Goal: Information Seeking & Learning: Find specific page/section

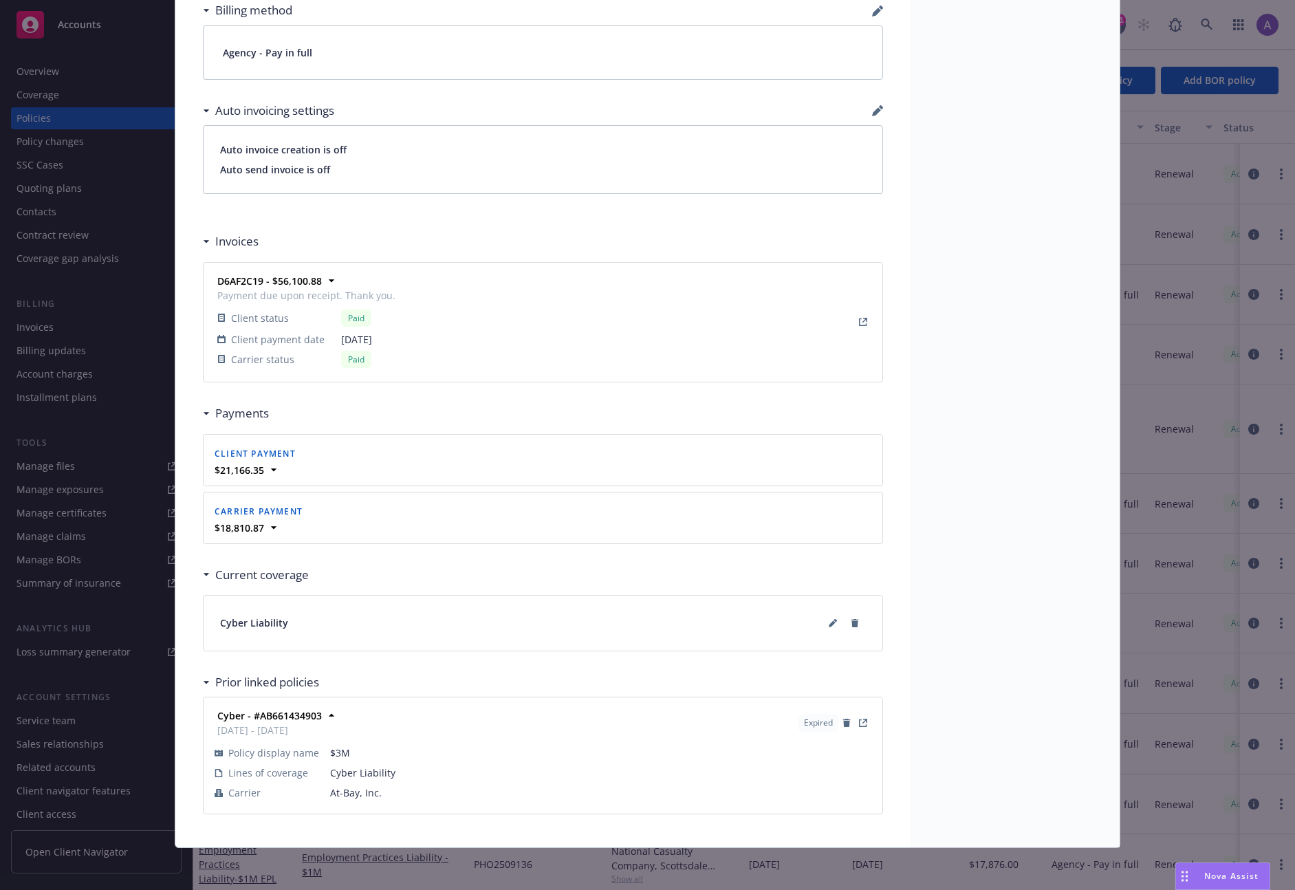
scroll to position [1071, 0]
click at [829, 621] on icon at bounding box center [832, 621] width 7 height 7
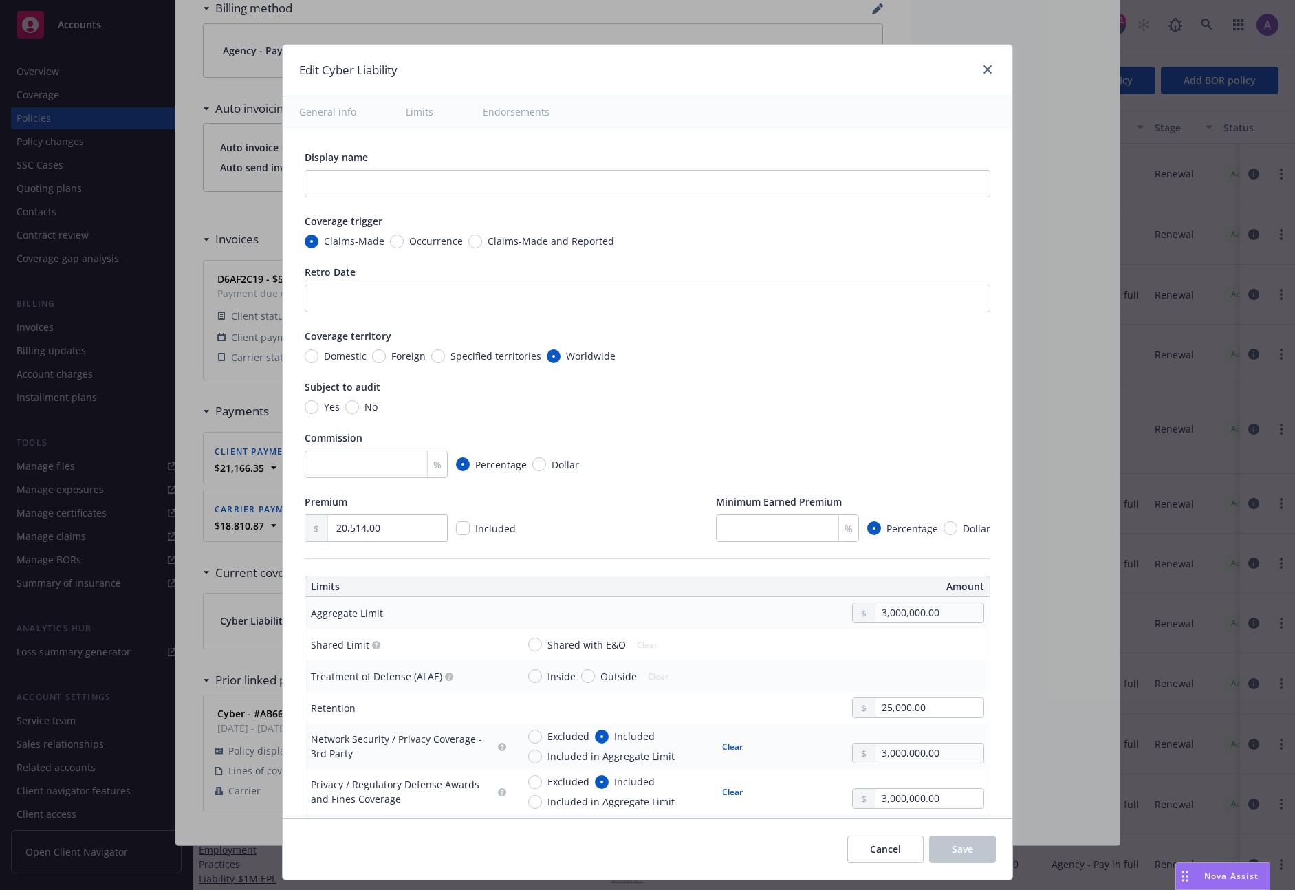
type textarea "x"
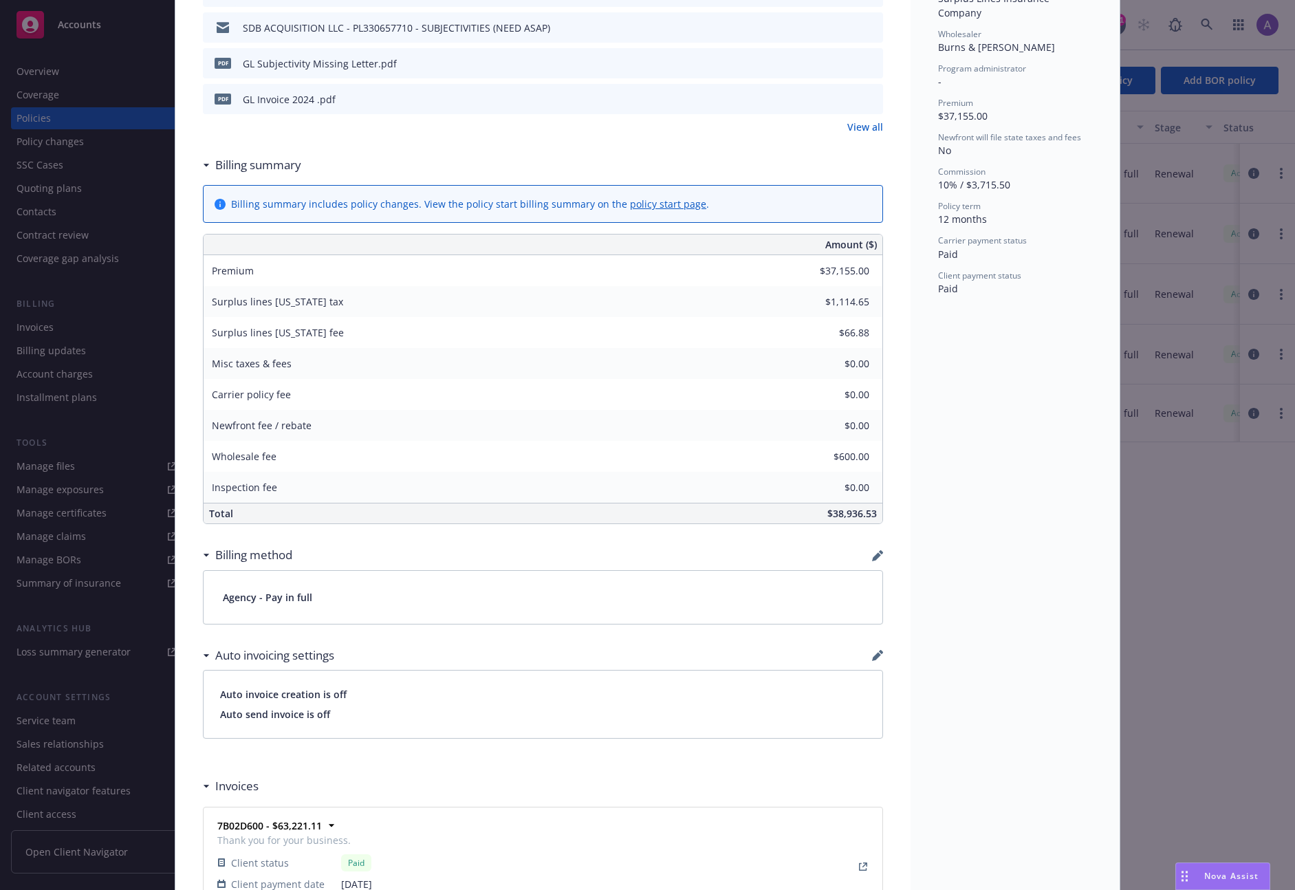
scroll to position [1116, 0]
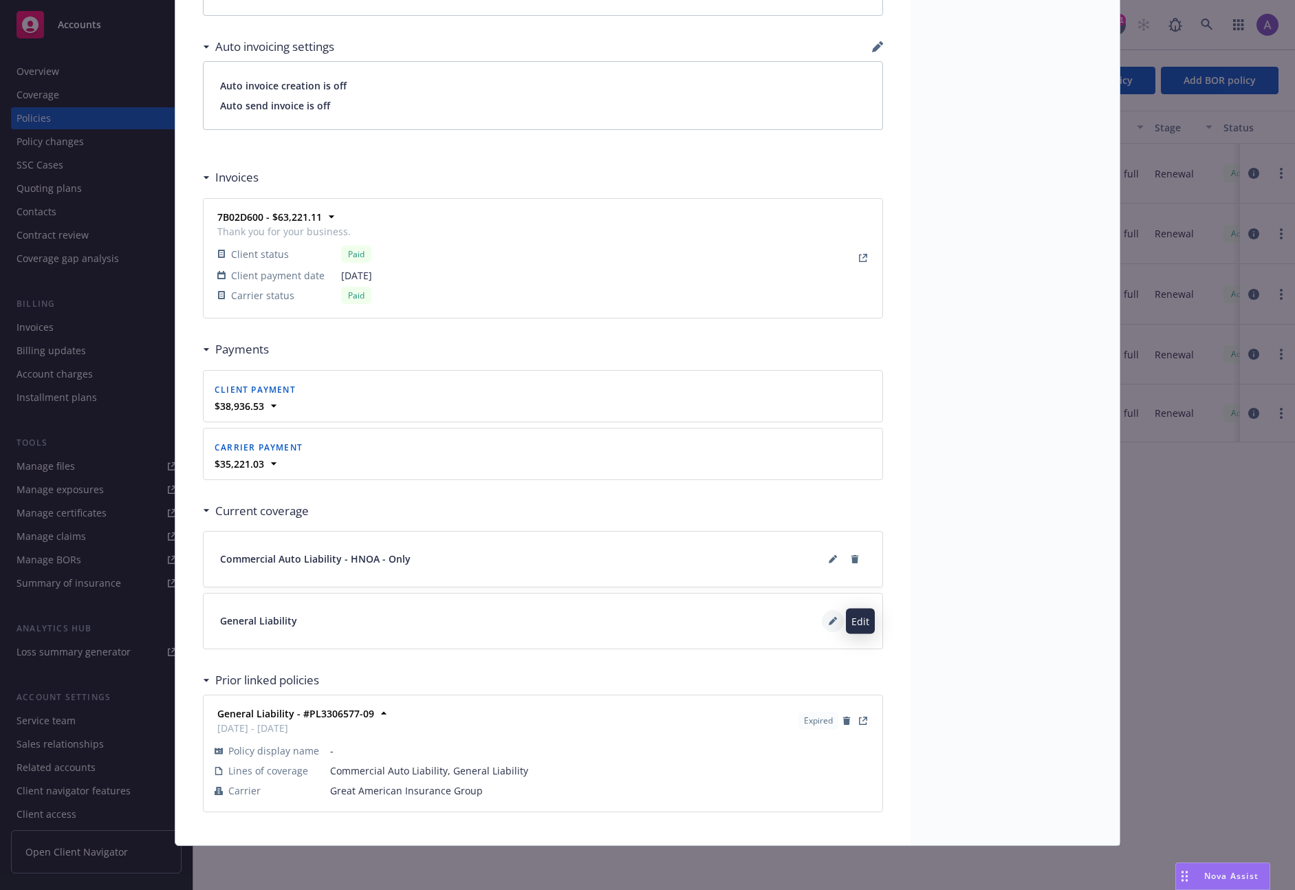
click at [826, 625] on button at bounding box center [833, 621] width 22 height 22
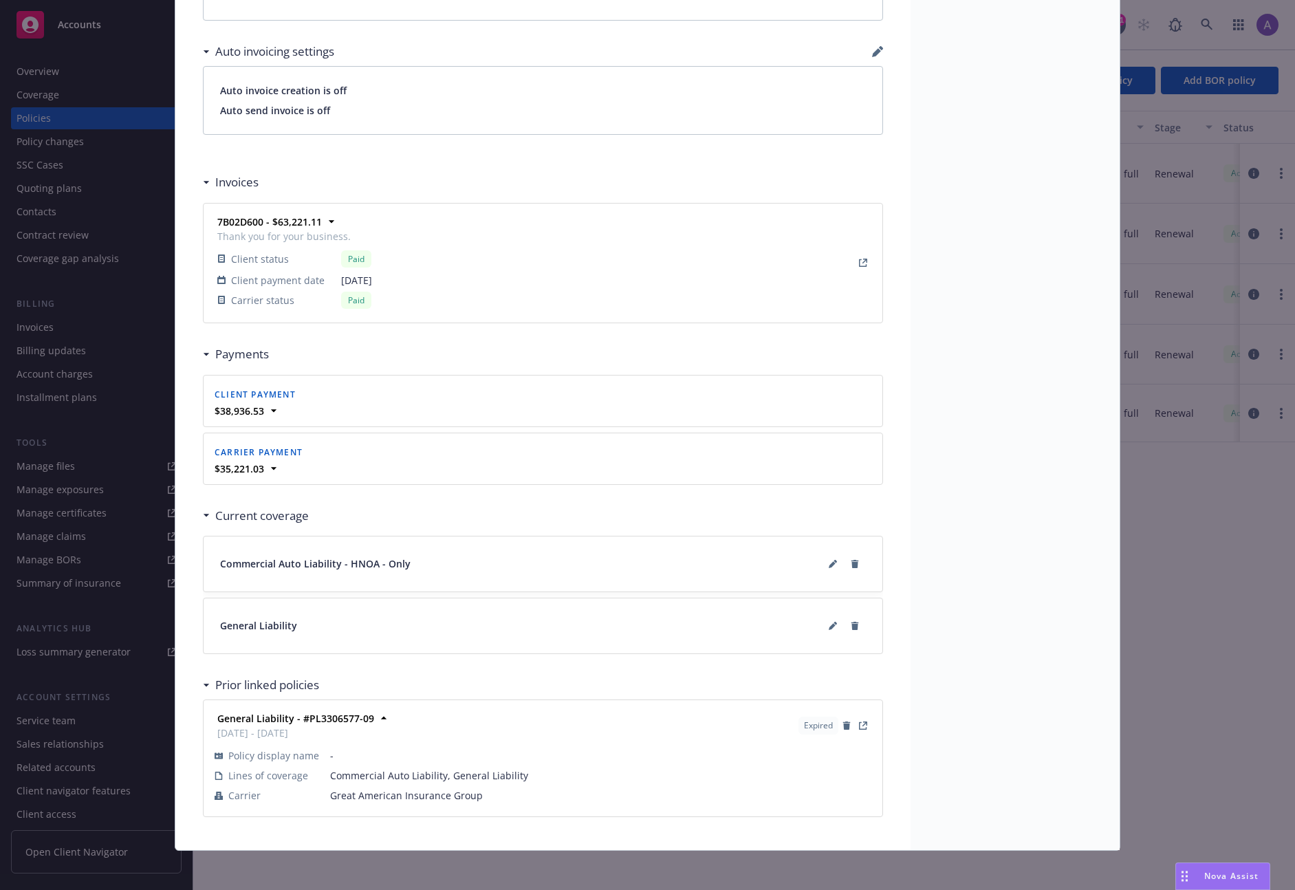
scroll to position [1116, 0]
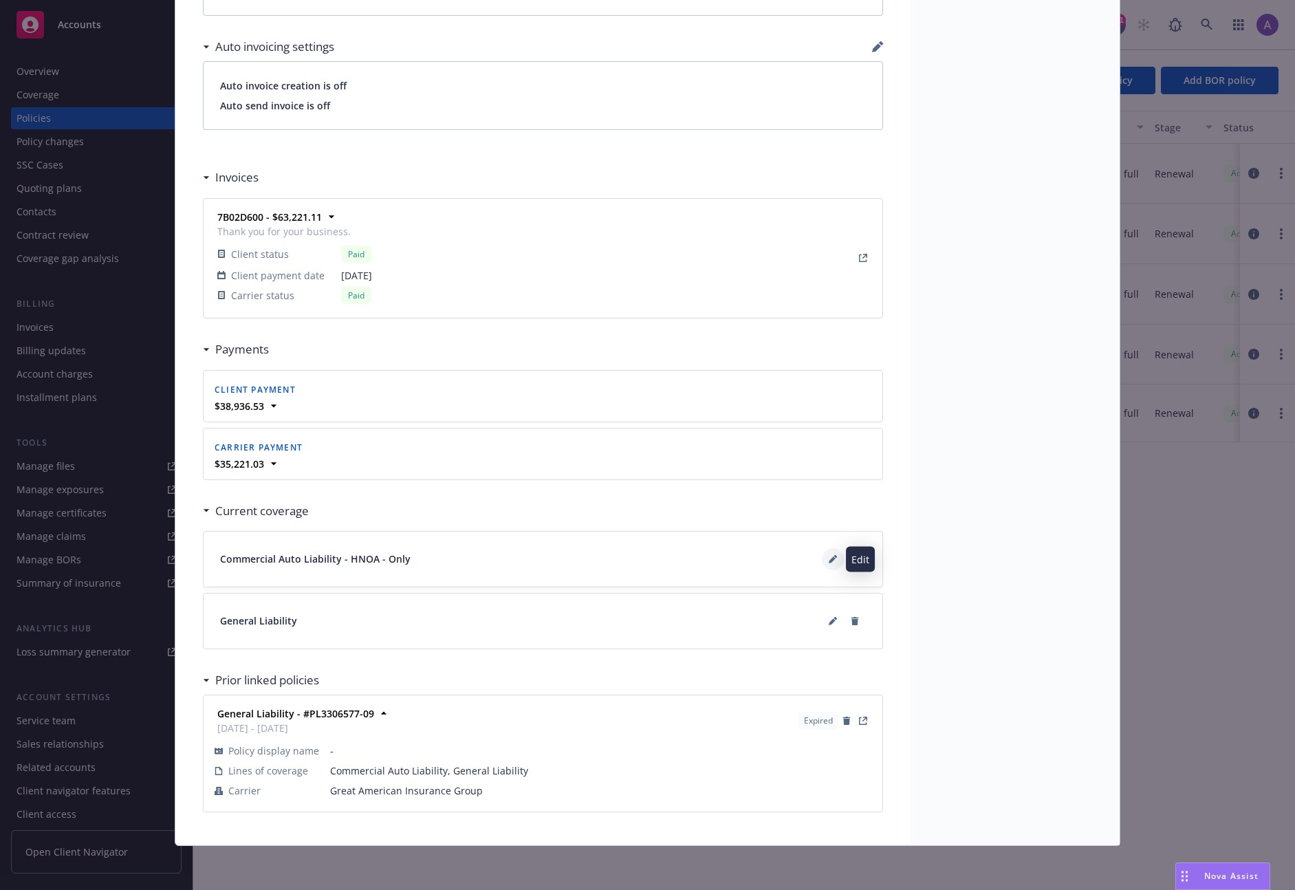
click at [833, 556] on button at bounding box center [833, 559] width 22 height 22
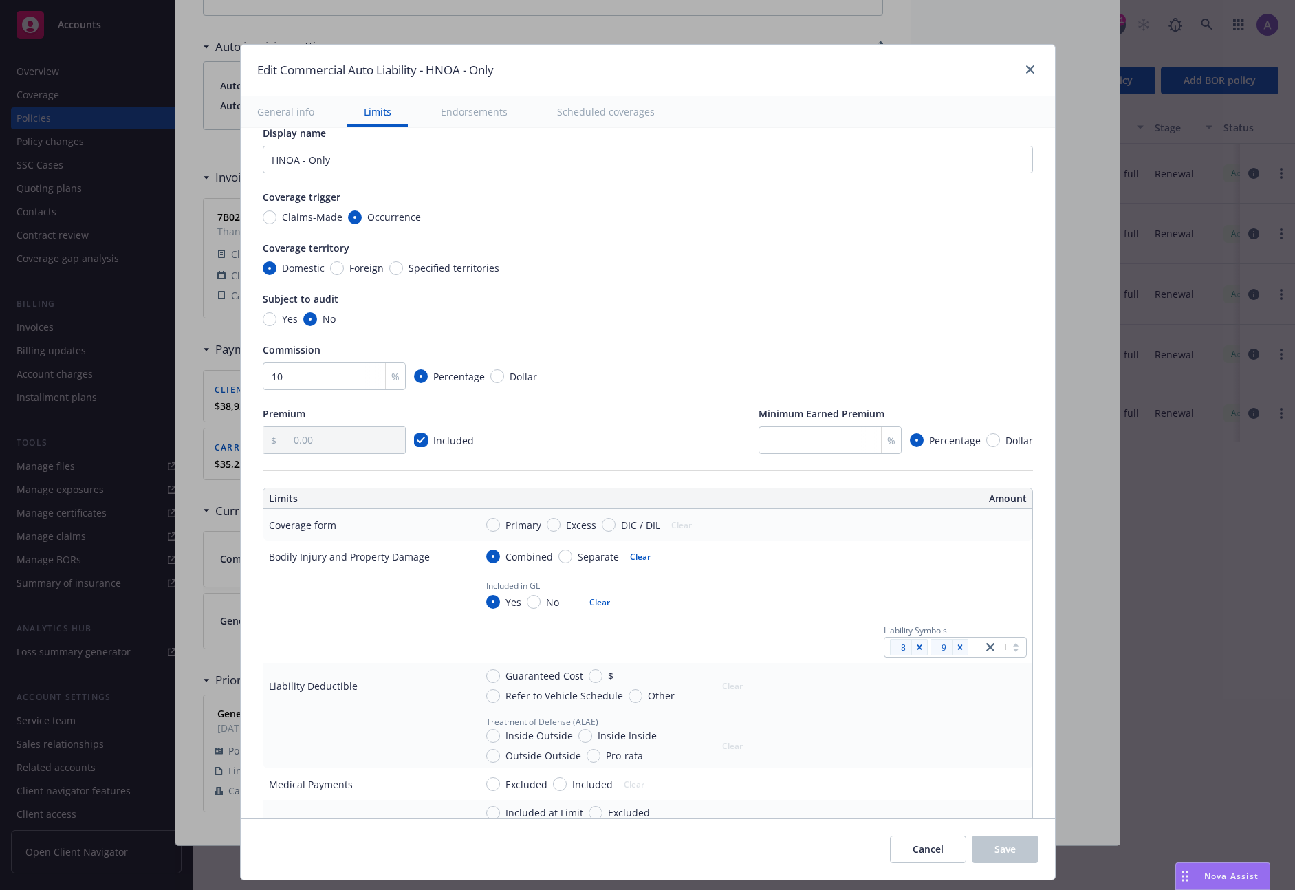
scroll to position [0, 0]
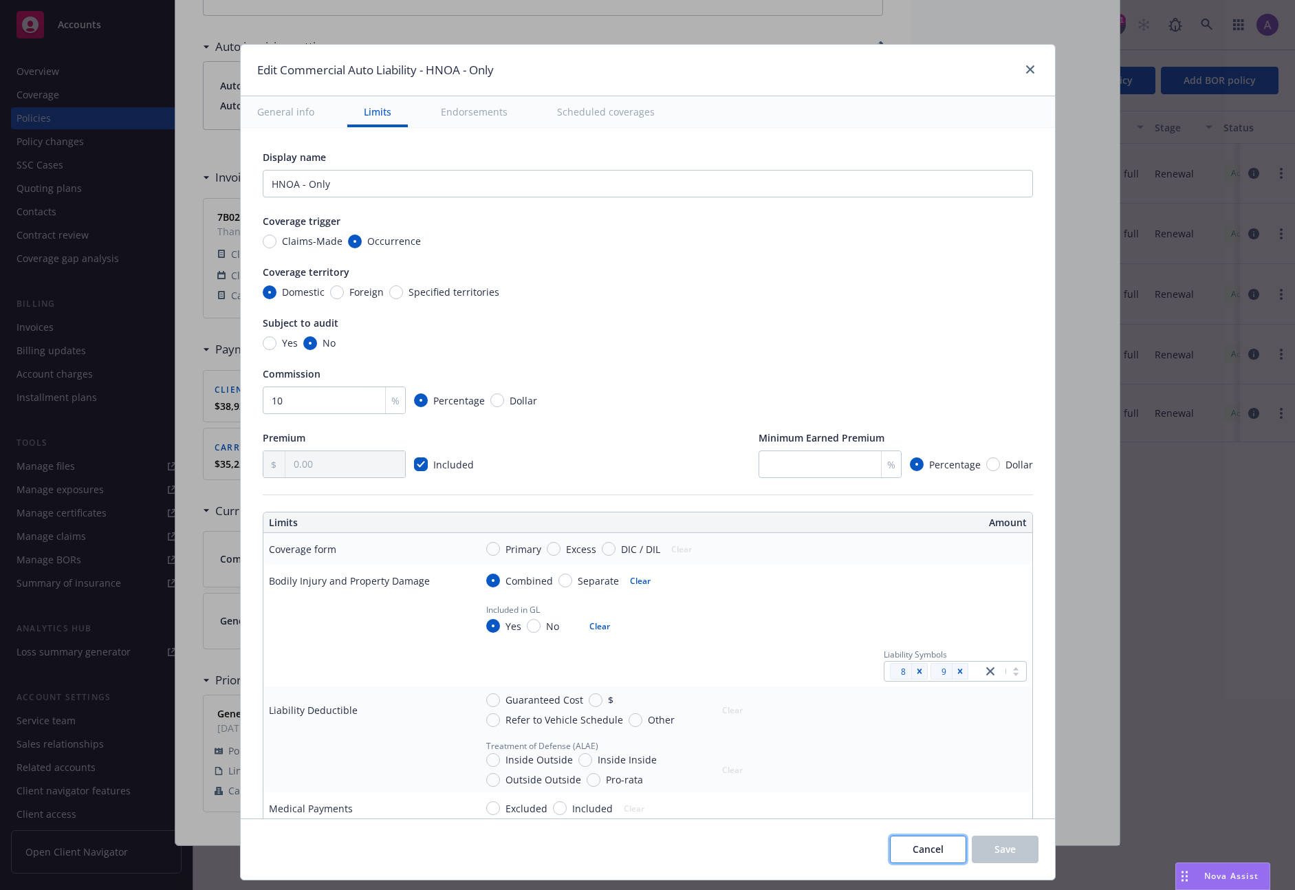
click at [934, 846] on span "Cancel" at bounding box center [928, 848] width 31 height 13
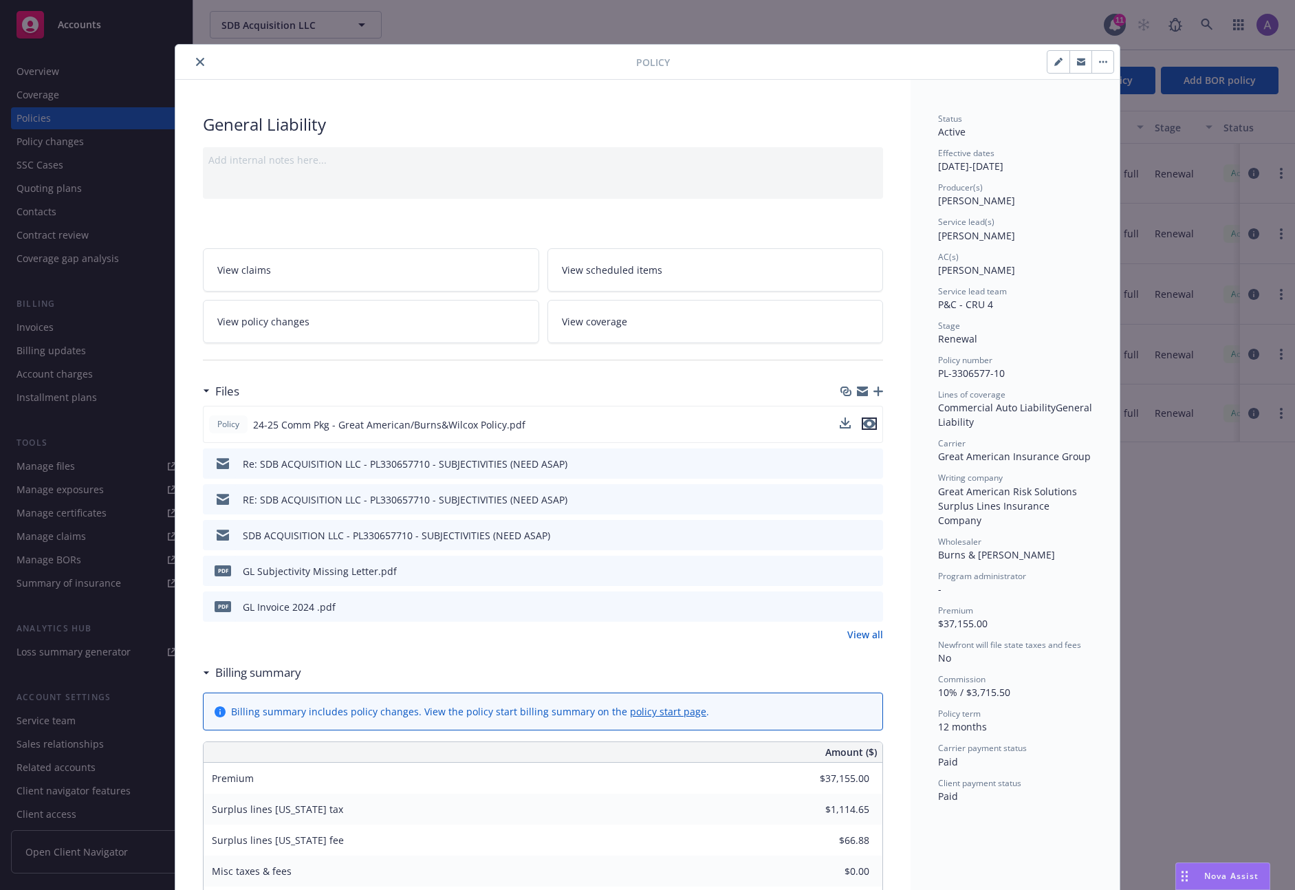
click at [866, 421] on icon "preview file" at bounding box center [869, 424] width 12 height 10
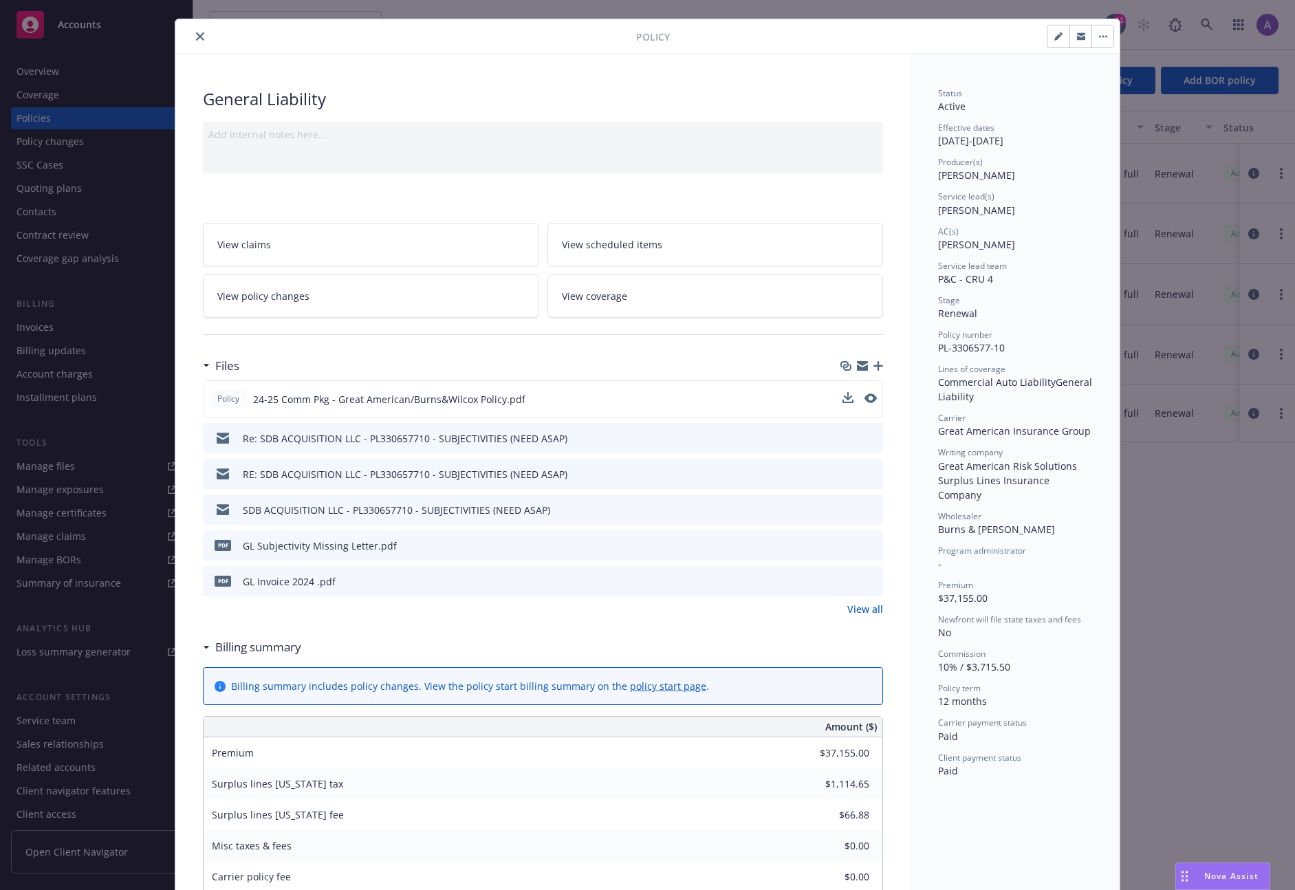
scroll to position [28, 0]
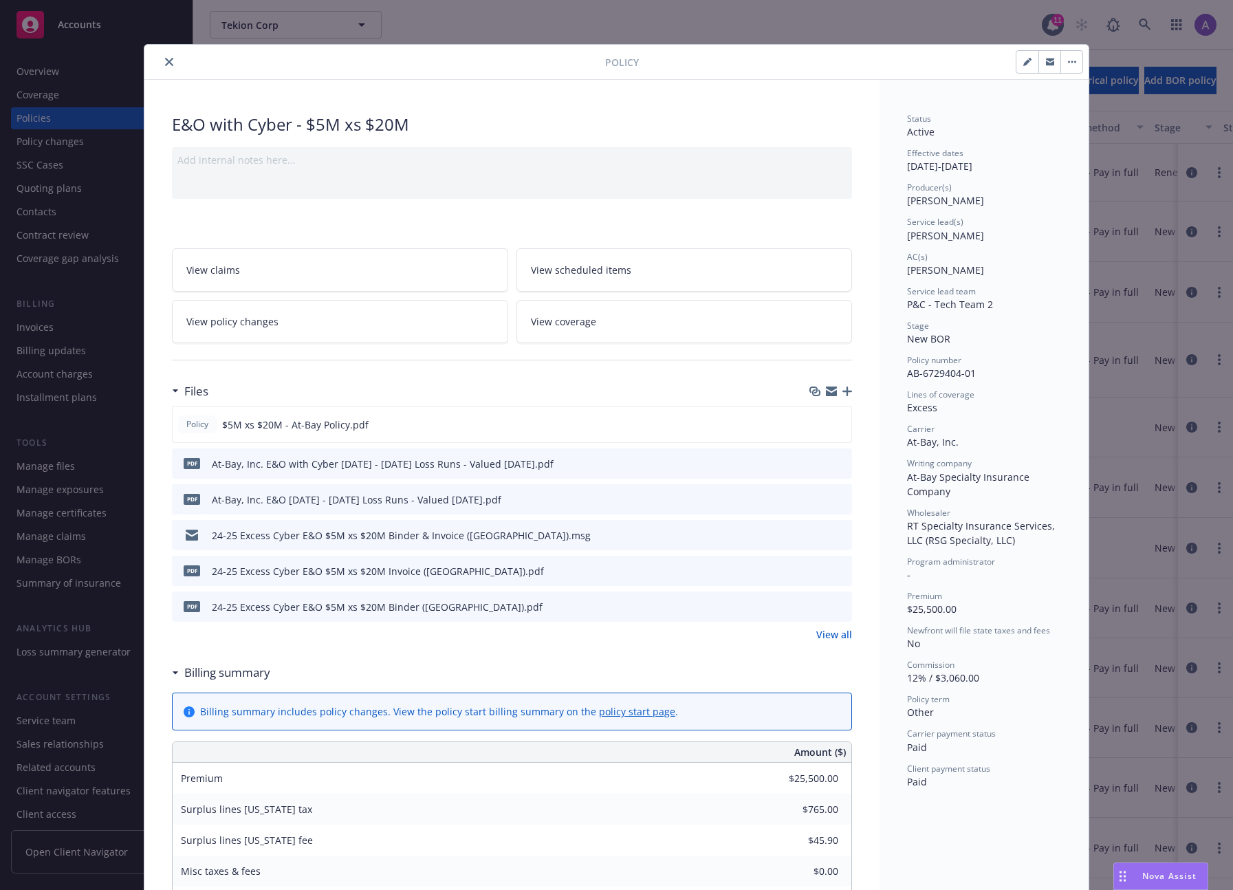
click at [165, 64] on icon "close" at bounding box center [169, 62] width 8 height 8
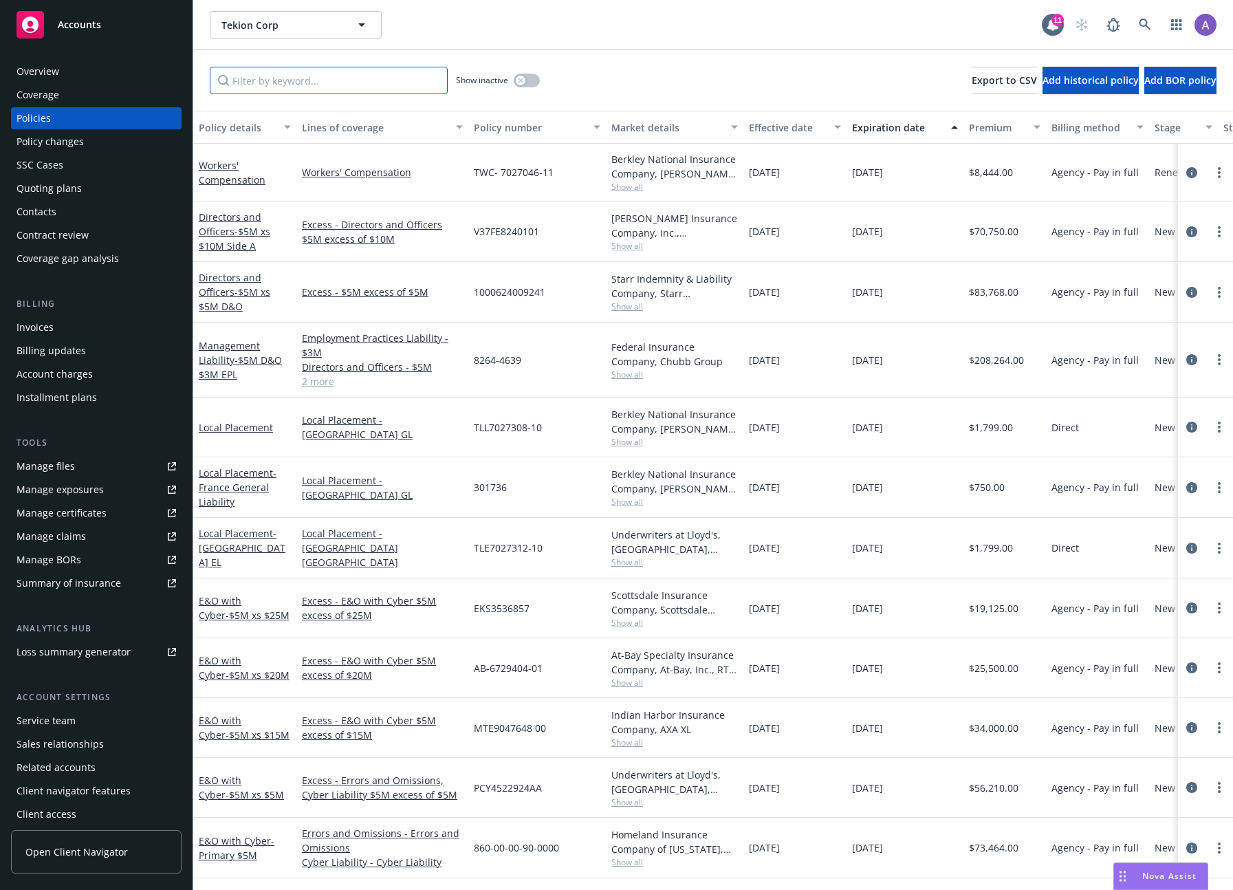
click at [363, 76] on input "Filter by keyword..." at bounding box center [329, 81] width 238 height 28
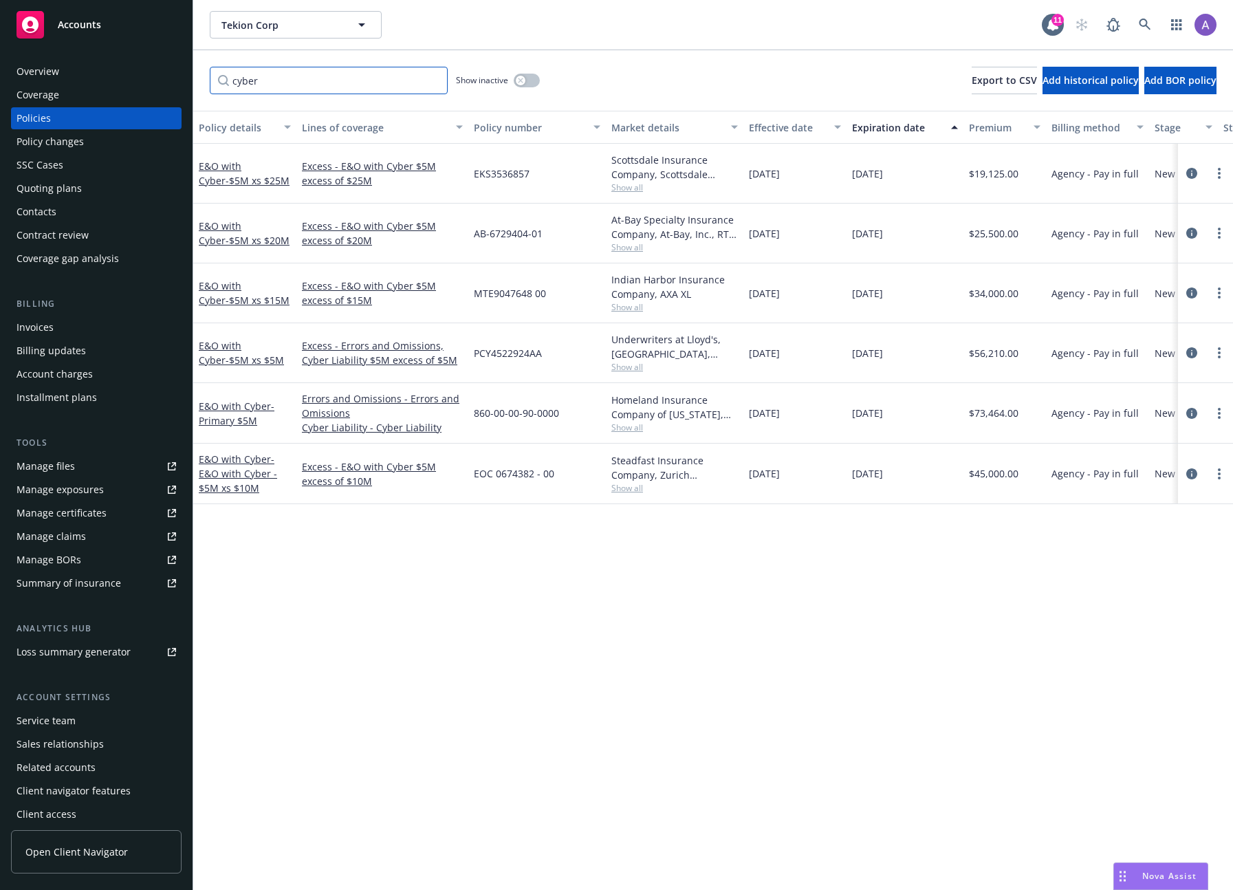
type input "cyber"
click at [629, 432] on span "Show all" at bounding box center [674, 428] width 127 height 12
click at [348, 558] on div "Policy details Lines of coverage Policy number Market details Effective date Ex…" at bounding box center [713, 500] width 1040 height 779
click at [618, 371] on span "Show all" at bounding box center [674, 367] width 127 height 12
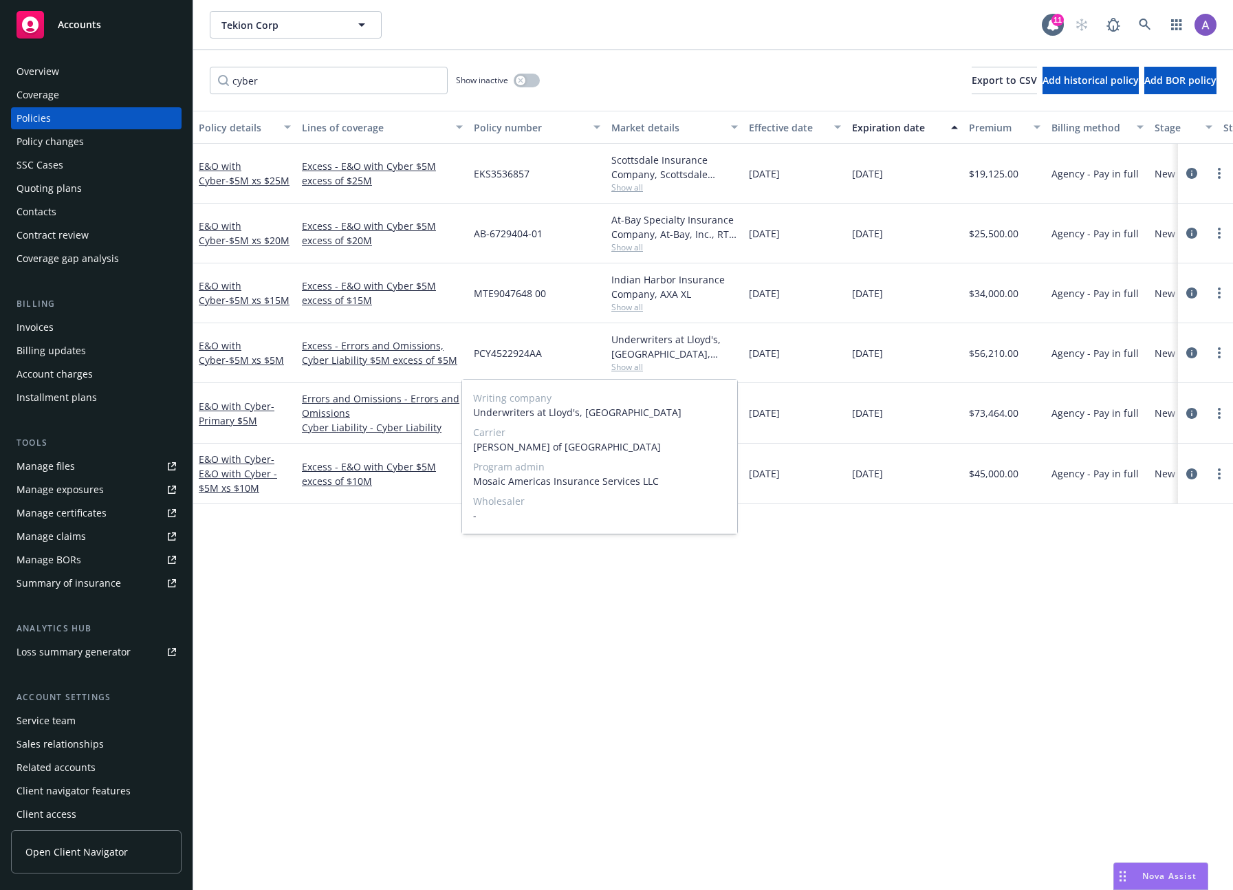
click at [529, 479] on span "Mosaic Americas Insurance Services LLC" at bounding box center [599, 481] width 253 height 14
click at [577, 316] on div "MTE9047648 00" at bounding box center [537, 293] width 138 height 60
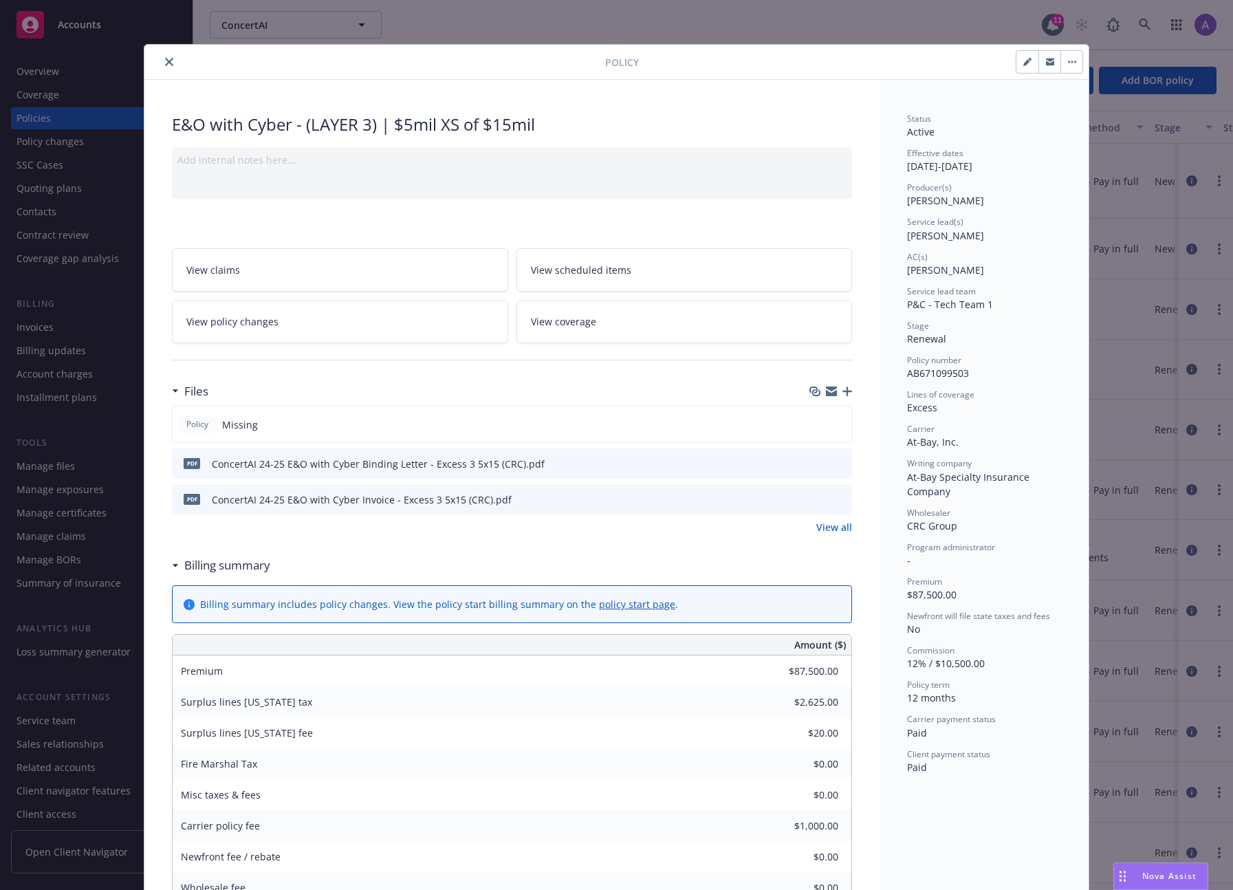
click at [165, 61] on icon "close" at bounding box center [169, 62] width 8 height 8
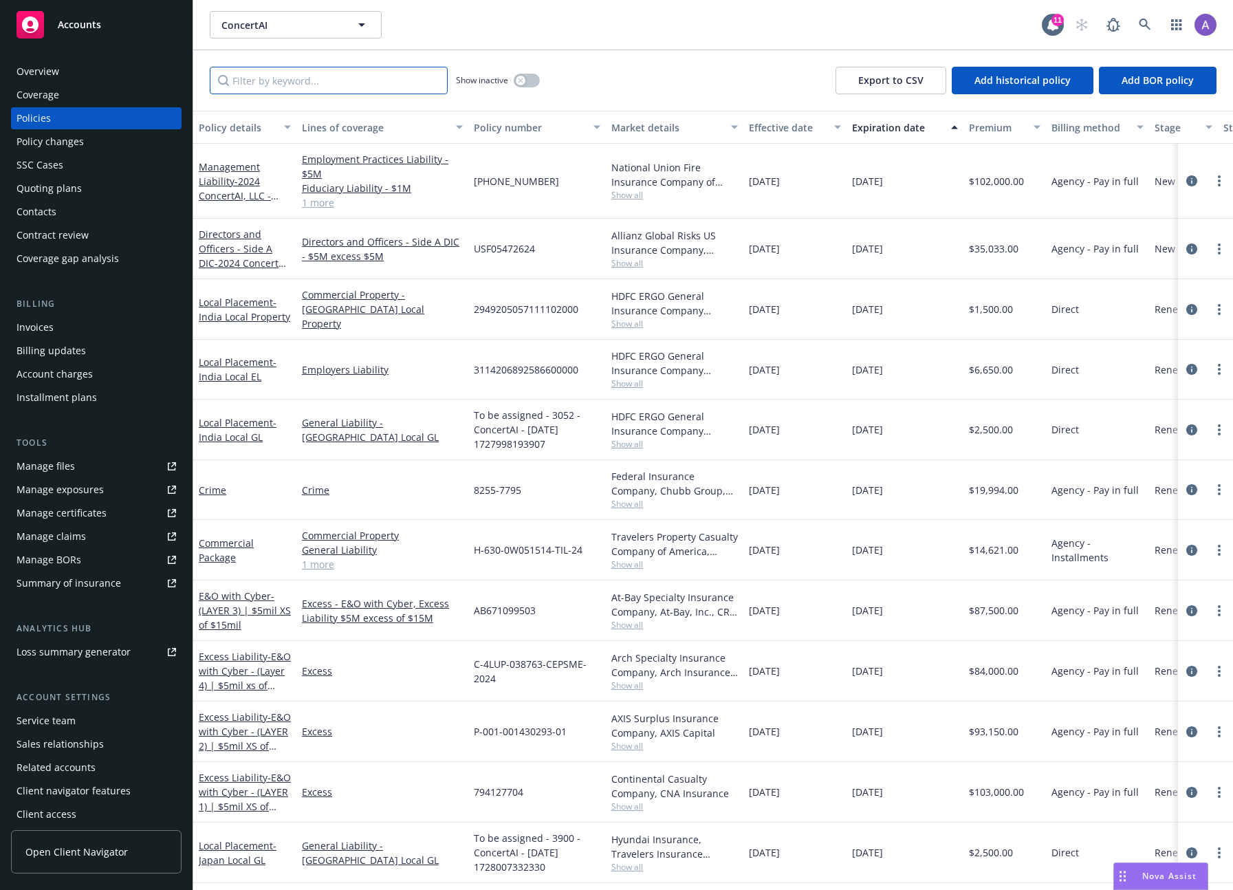
click at [328, 71] on input "Filter by keyword..." at bounding box center [329, 81] width 238 height 28
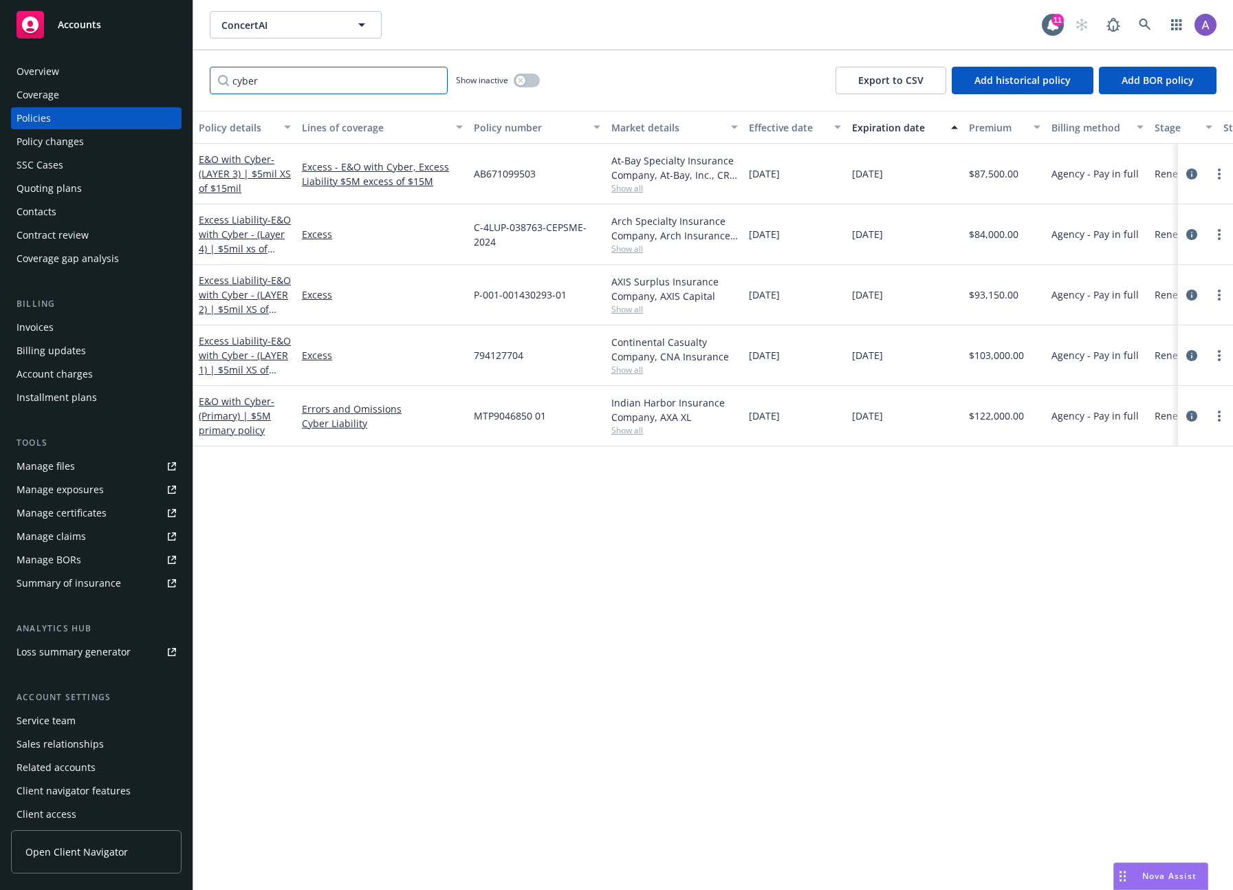
type input "cyber"
click at [624, 431] on span "Show all" at bounding box center [674, 430] width 127 height 12
click at [378, 499] on div "Policy details Lines of coverage Policy number Market details Effective date Ex…" at bounding box center [713, 500] width 1040 height 779
click at [620, 369] on span "Show all" at bounding box center [674, 370] width 127 height 12
click at [660, 318] on div "AXIS Surplus Insurance Company, AXIS Capital Show all" at bounding box center [675, 295] width 138 height 61
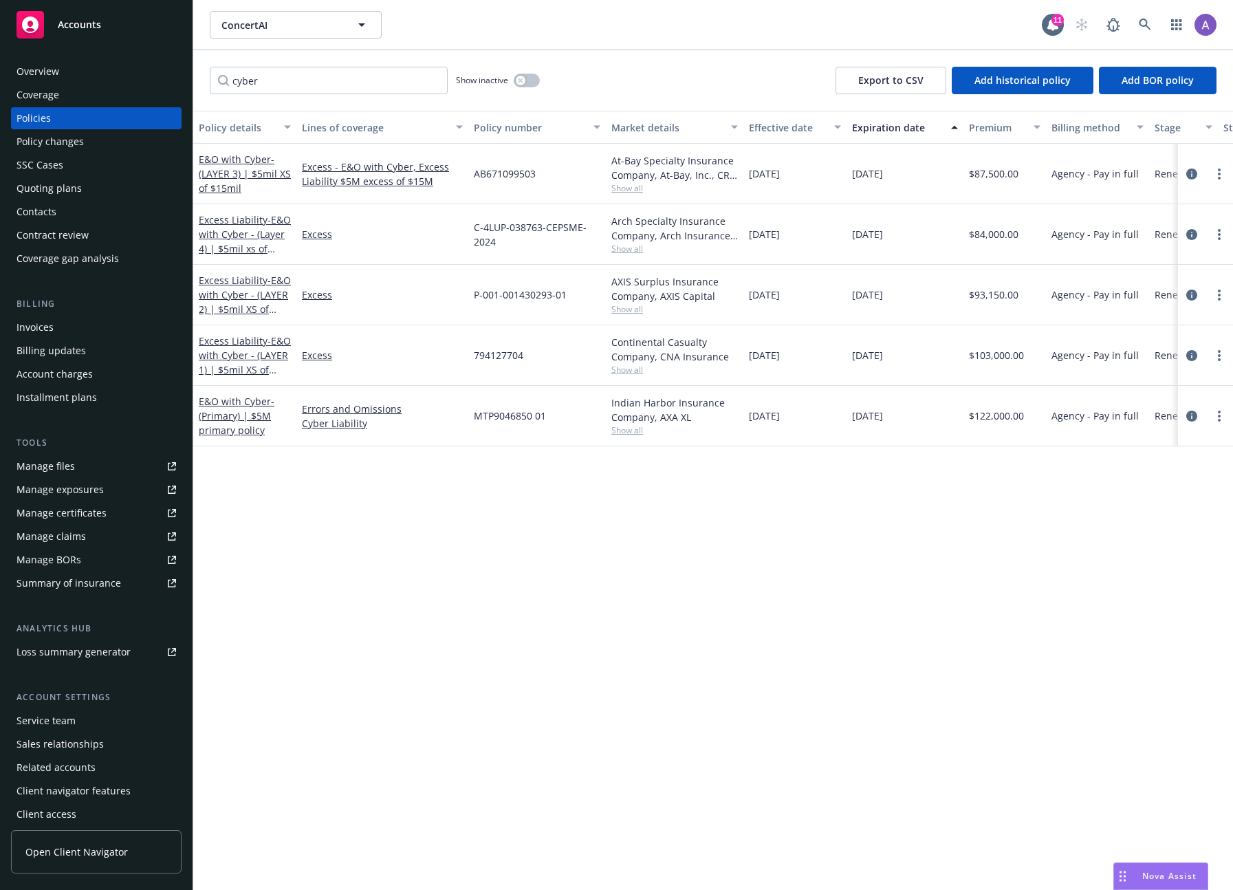
click at [628, 306] on span "Show all" at bounding box center [674, 309] width 127 height 12
click at [640, 243] on span "Show all" at bounding box center [674, 249] width 127 height 12
click at [652, 194] on div "At-Bay Specialty Insurance Company, At-Bay, Inc., CRC Group Show all" at bounding box center [675, 174] width 138 height 61
click at [633, 186] on span "Show all" at bounding box center [674, 188] width 127 height 12
click at [662, 180] on div "At-Bay Specialty Insurance Company, At-Bay, Inc., CRC Group" at bounding box center [674, 167] width 127 height 29
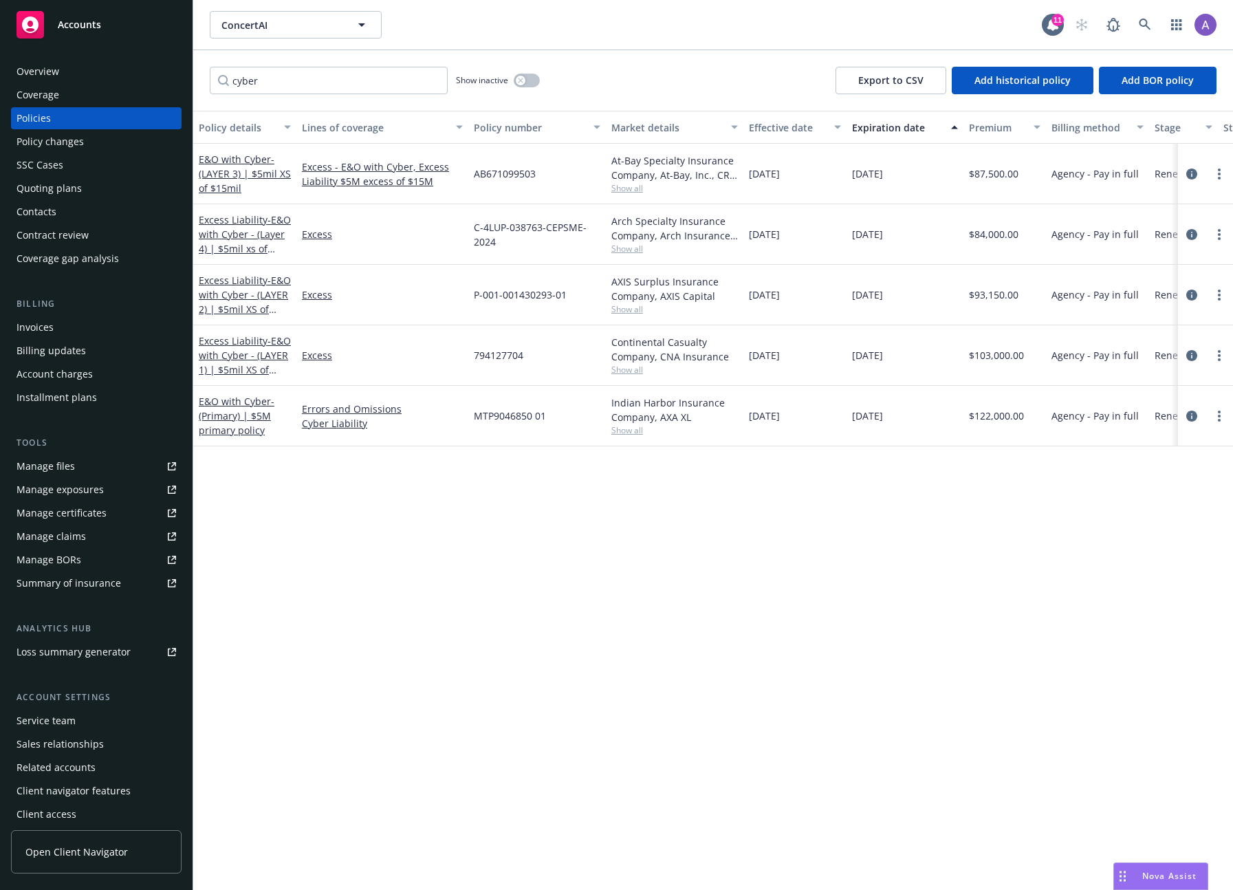
click at [632, 251] on span "Show all" at bounding box center [674, 249] width 127 height 12
click at [707, 233] on div "Arch Specialty Insurance Company, Arch Insurance Company, Coalition Insurance S…" at bounding box center [674, 228] width 127 height 29
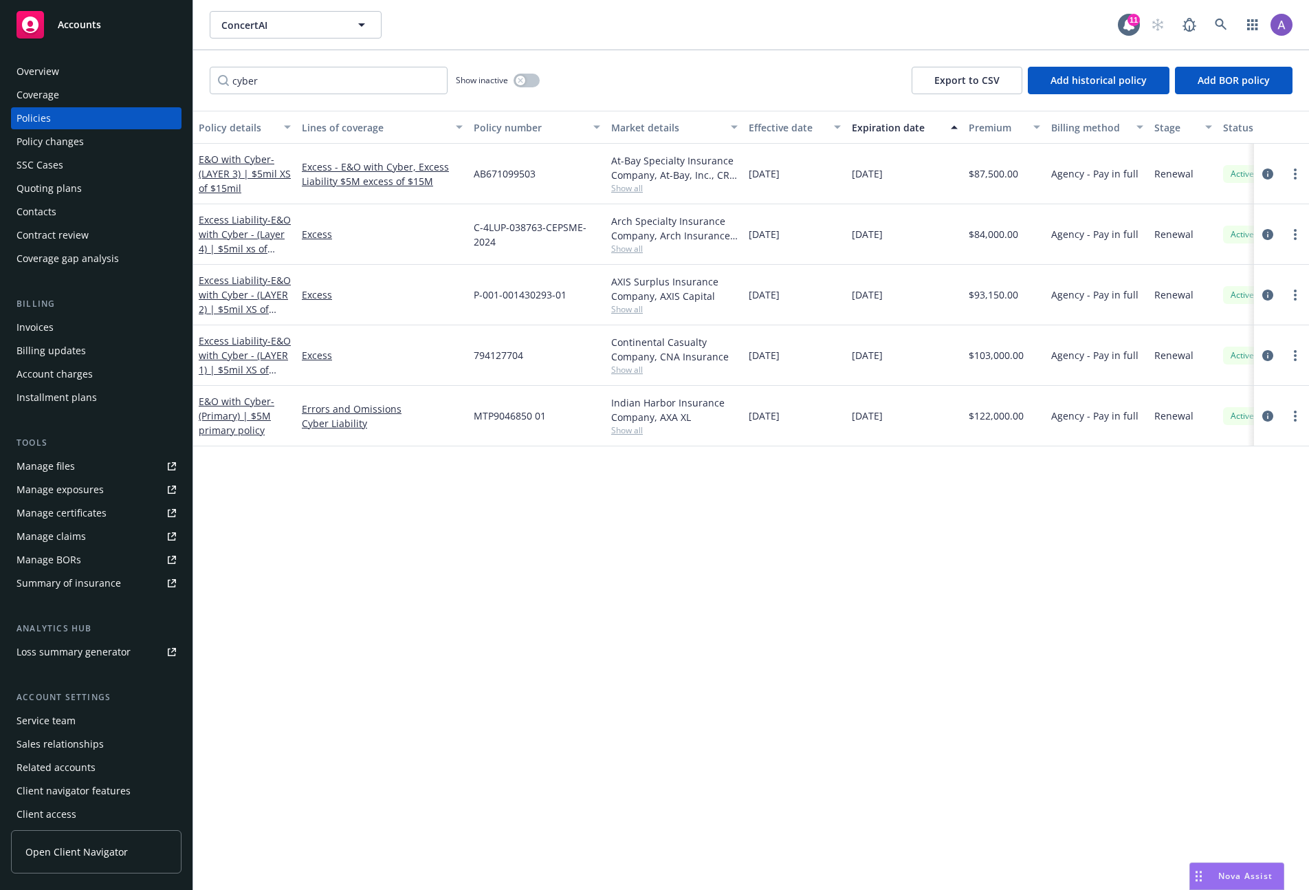
click at [631, 427] on span "Show all" at bounding box center [674, 430] width 127 height 12
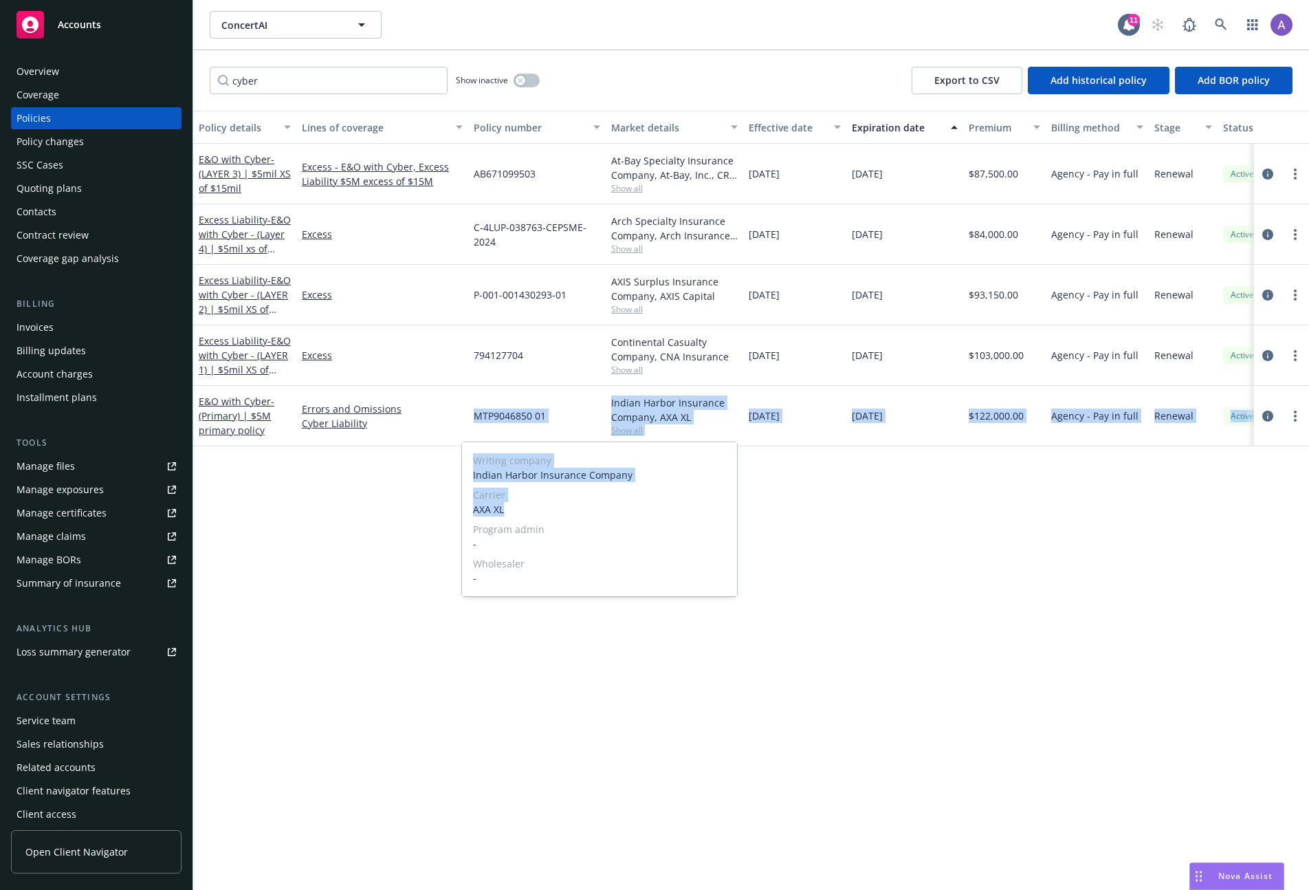
drag, startPoint x: 530, startPoint y: 510, endPoint x: 453, endPoint y: 455, distance: 95.1
click at [453, 455] on body "Accounts Overview Coverage Policies Policy changes SSC Cases Quoting plans Cont…" at bounding box center [654, 445] width 1309 height 890
click at [737, 507] on div "Writing company Indian Harbor Insurance Company Carrier AXA XL Program admin - …" at bounding box center [599, 518] width 276 height 155
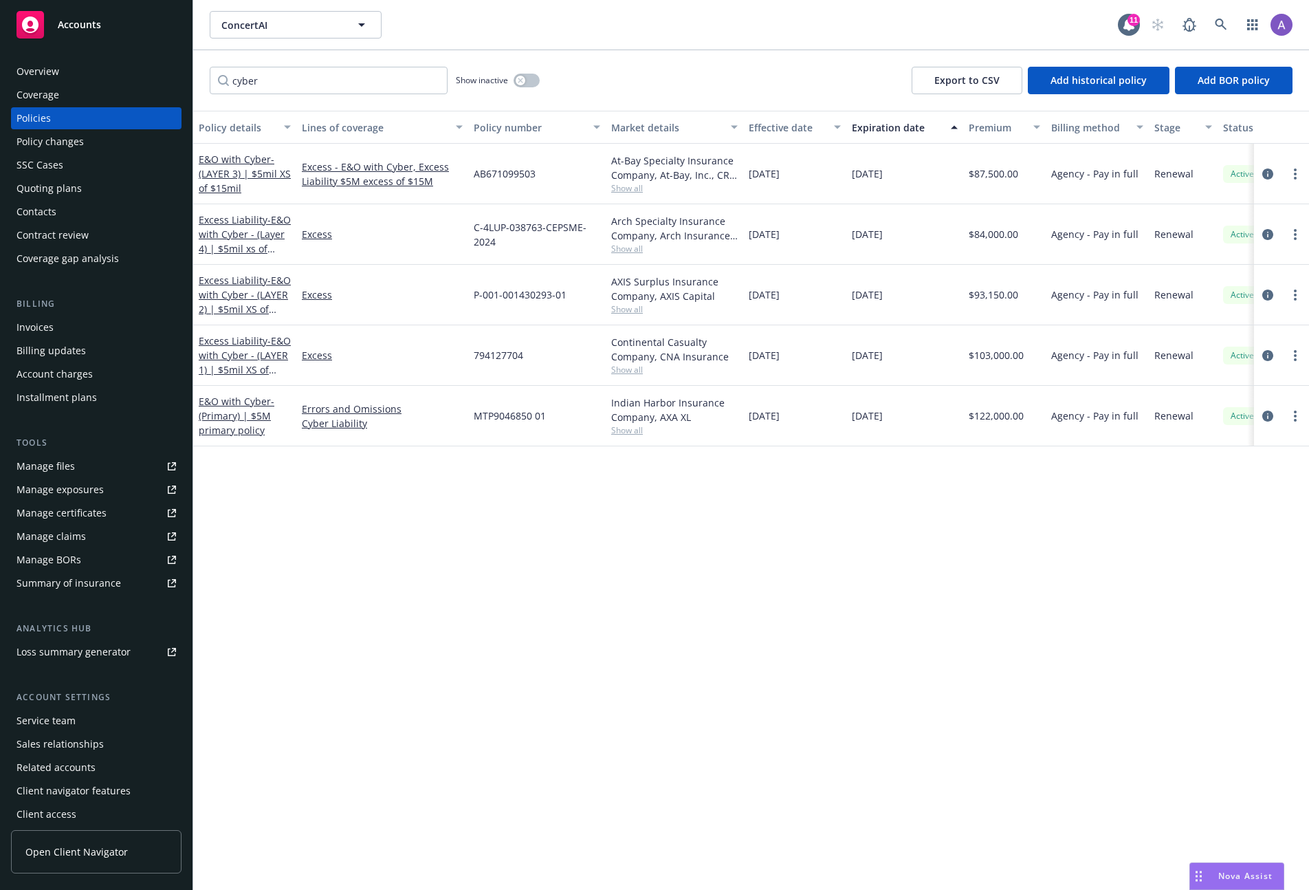
click at [896, 531] on div "Policy details Lines of coverage Policy number Market details Effective date Ex…" at bounding box center [751, 500] width 1116 height 779
